Goal: Transaction & Acquisition: Purchase product/service

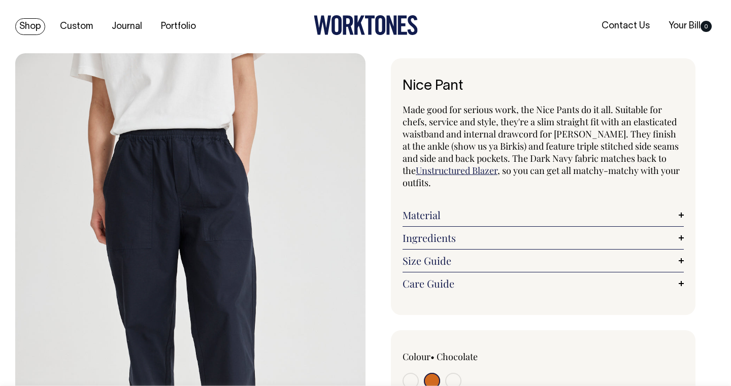
click at [32, 30] on link "Shop" at bounding box center [30, 26] width 30 height 17
click at [28, 29] on link "Shop" at bounding box center [30, 26] width 30 height 17
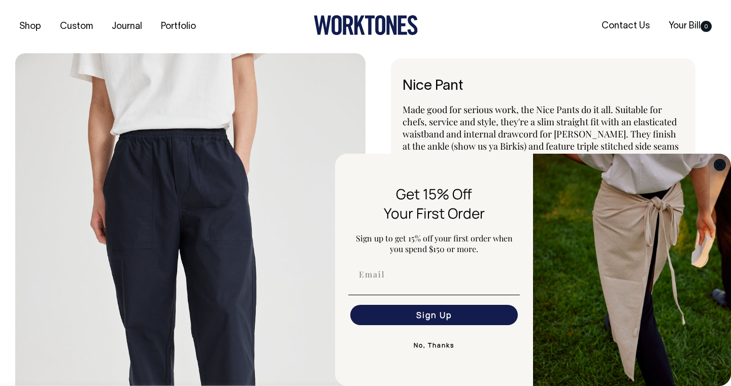
click at [721, 168] on circle "Close dialog" at bounding box center [720, 165] width 12 height 12
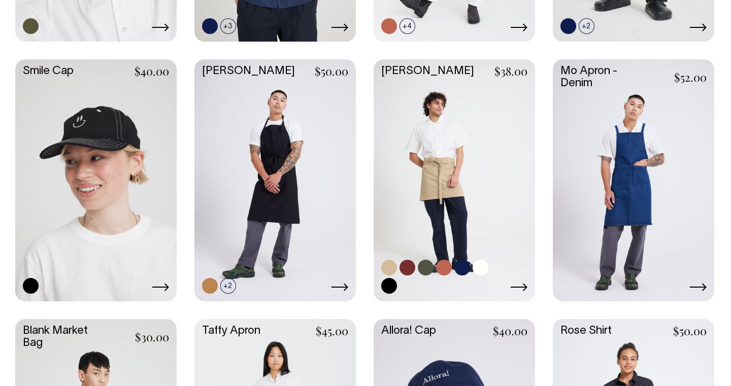
scroll to position [1019, 0]
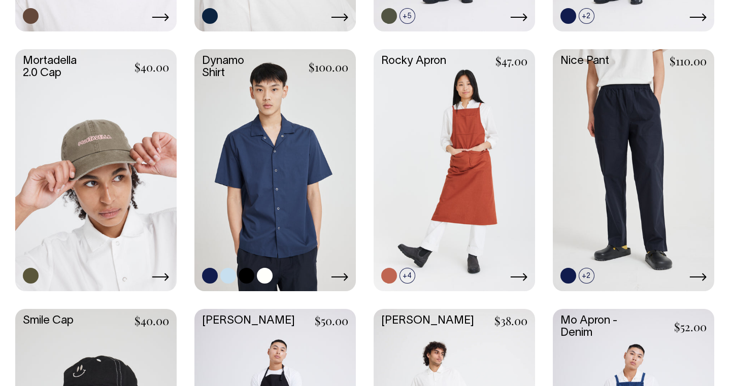
click at [306, 194] on link at bounding box center [274, 169] width 161 height 240
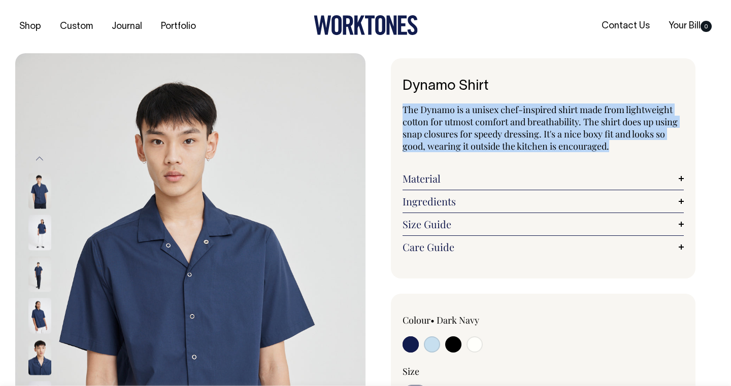
drag, startPoint x: 619, startPoint y: 150, endPoint x: 400, endPoint y: 107, distance: 222.8
click at [400, 107] on div "Dynamo Shirt The Dynamo is a unisex chef-inspired shirt made from lightweight c…" at bounding box center [543, 168] width 304 height 220
copy span "The Dynamo is a unisex chef-inspired shirt made from lightweight cotton for utm…"
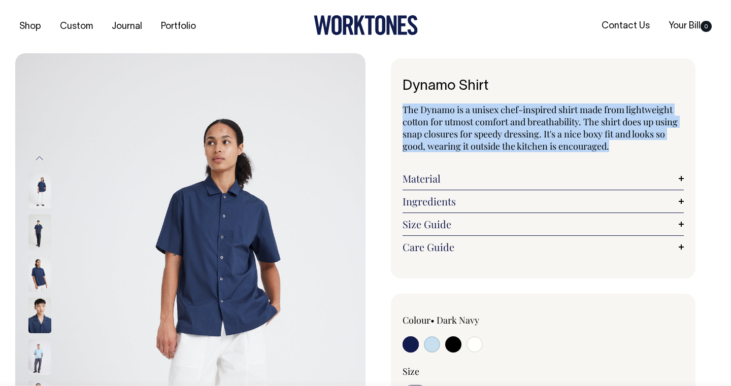
click at [452, 182] on link "Material" at bounding box center [542, 178] width 281 height 12
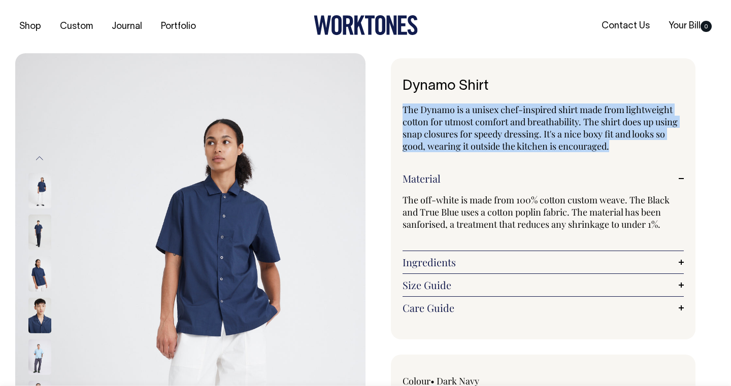
click at [549, 261] on link "Ingredients" at bounding box center [542, 262] width 281 height 12
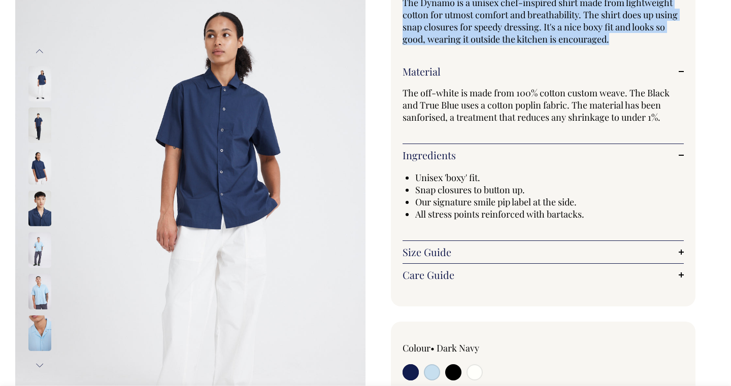
scroll to position [108, 0]
